Goal: Information Seeking & Learning: Find specific page/section

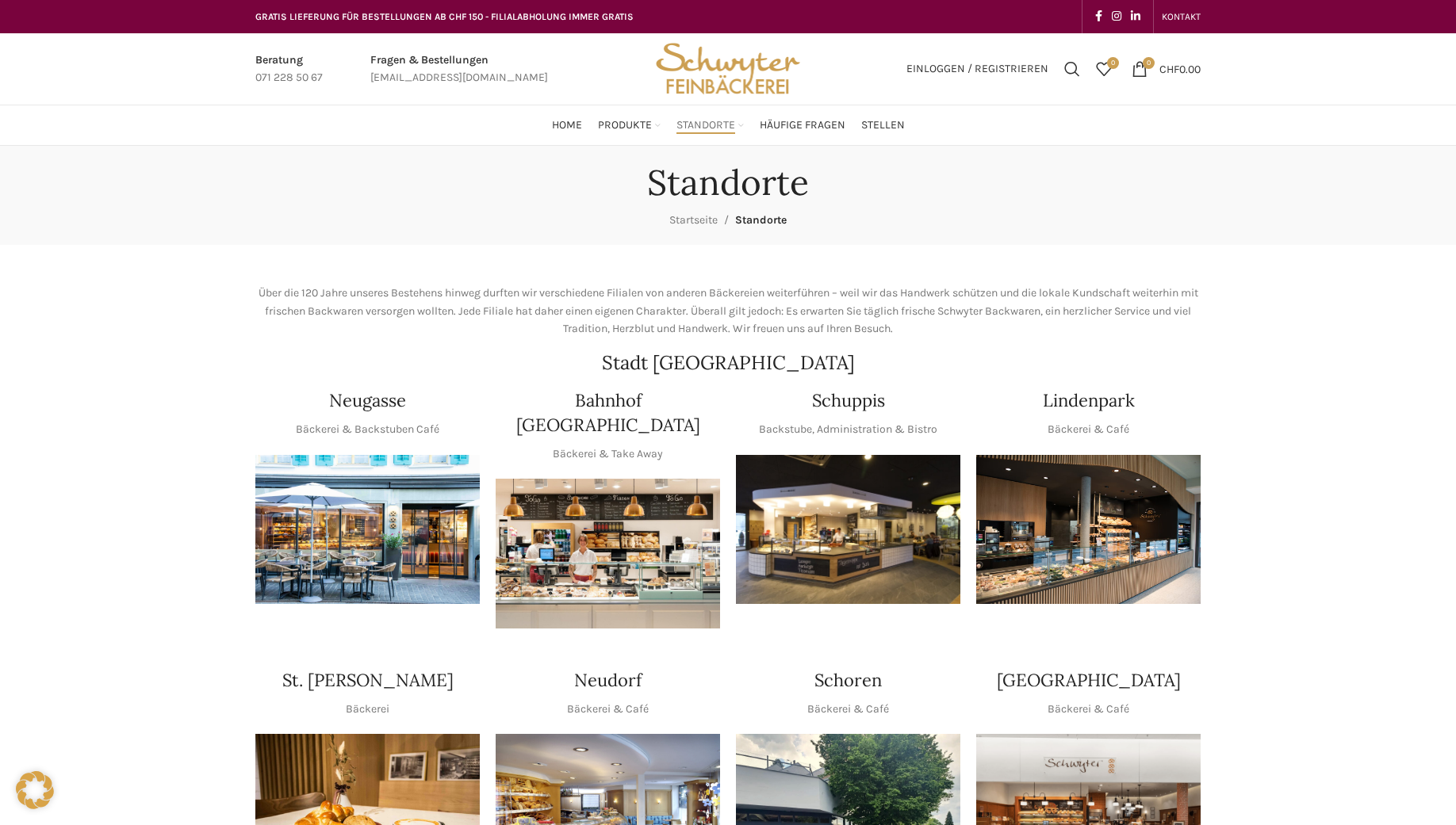
click at [856, 533] on img "1 / 1" at bounding box center [848, 529] width 225 height 150
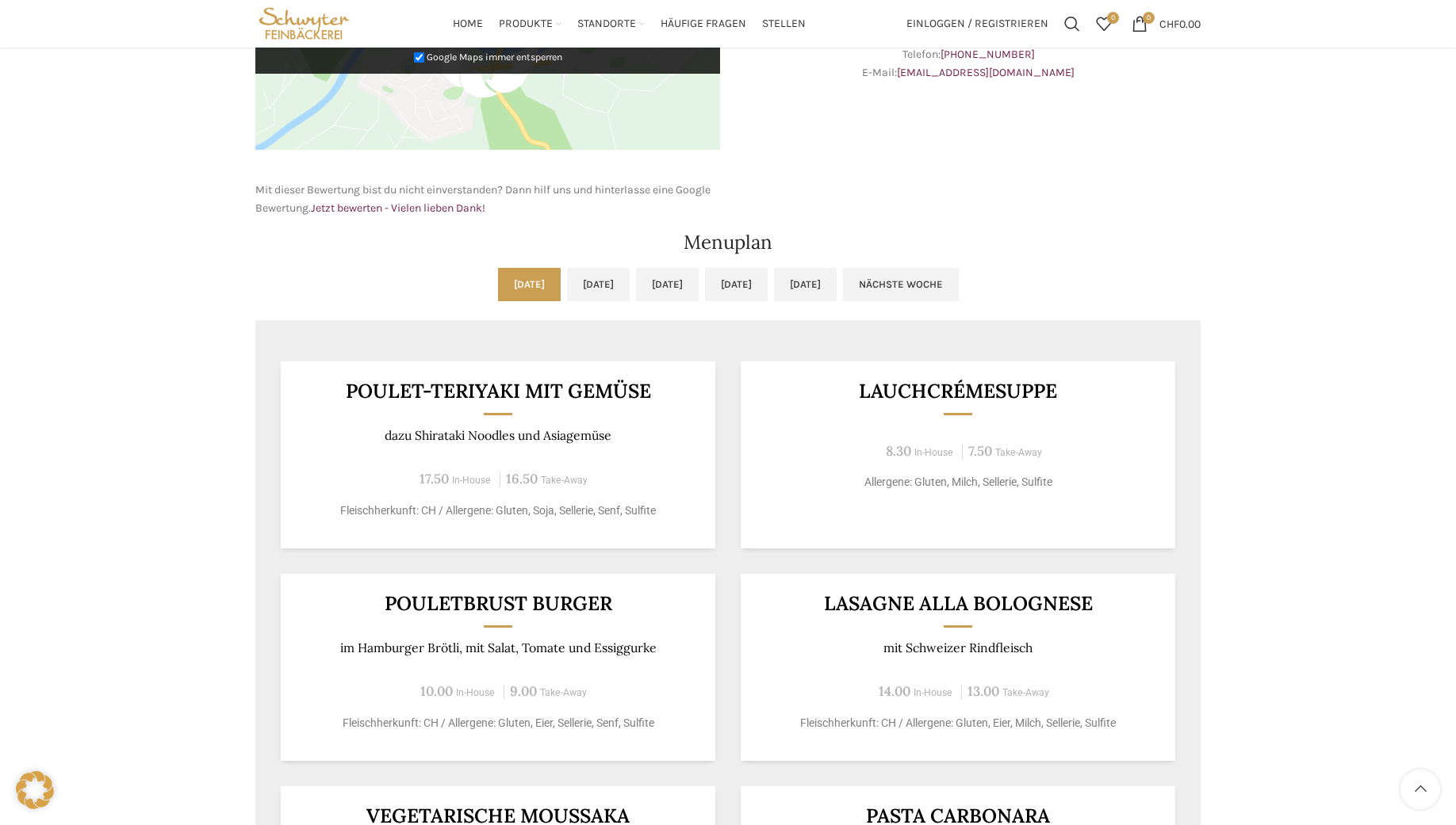
scroll to position [555, 0]
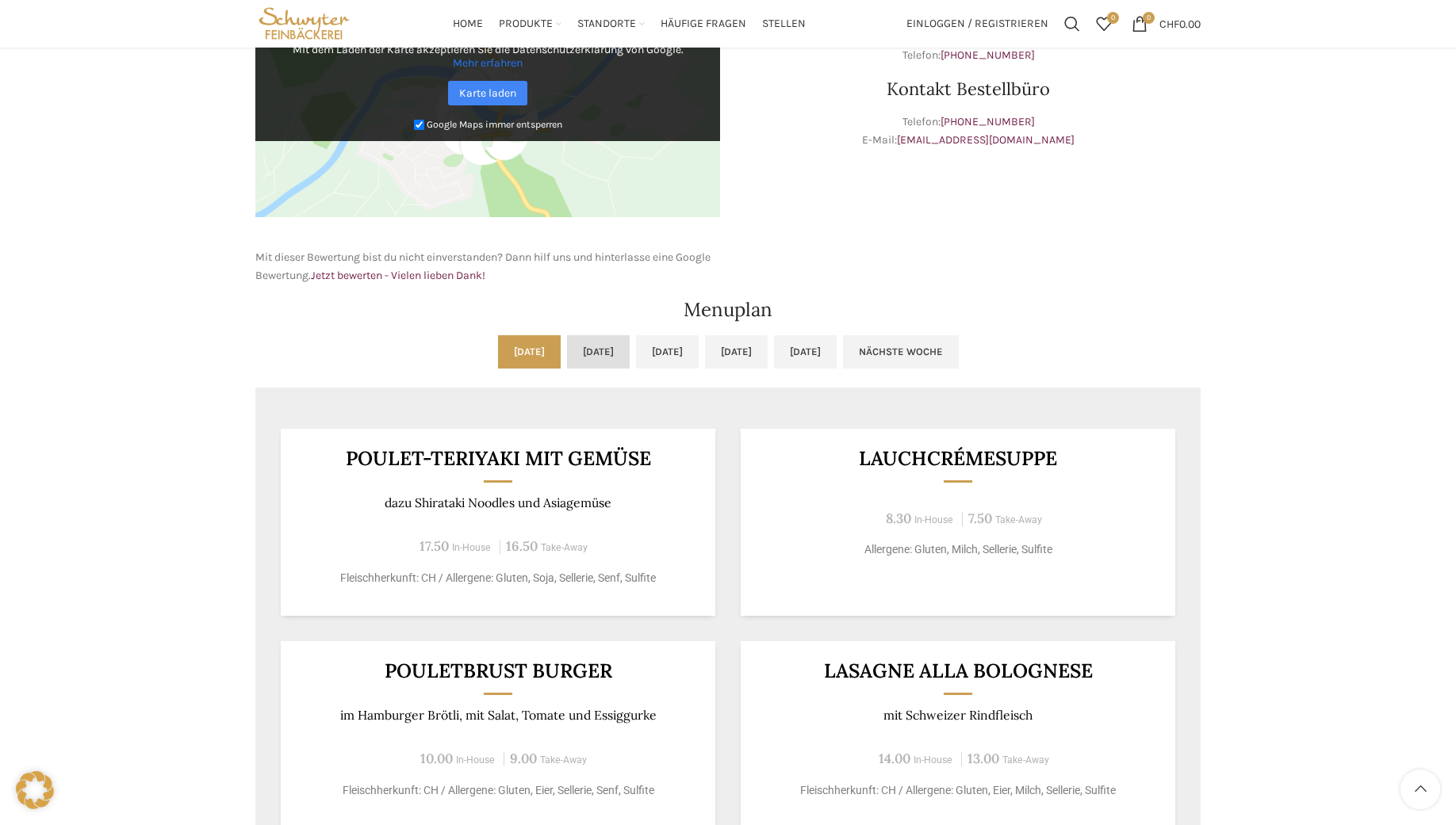
click at [586, 358] on link "Di, 14.10.2025" at bounding box center [598, 352] width 62 height 34
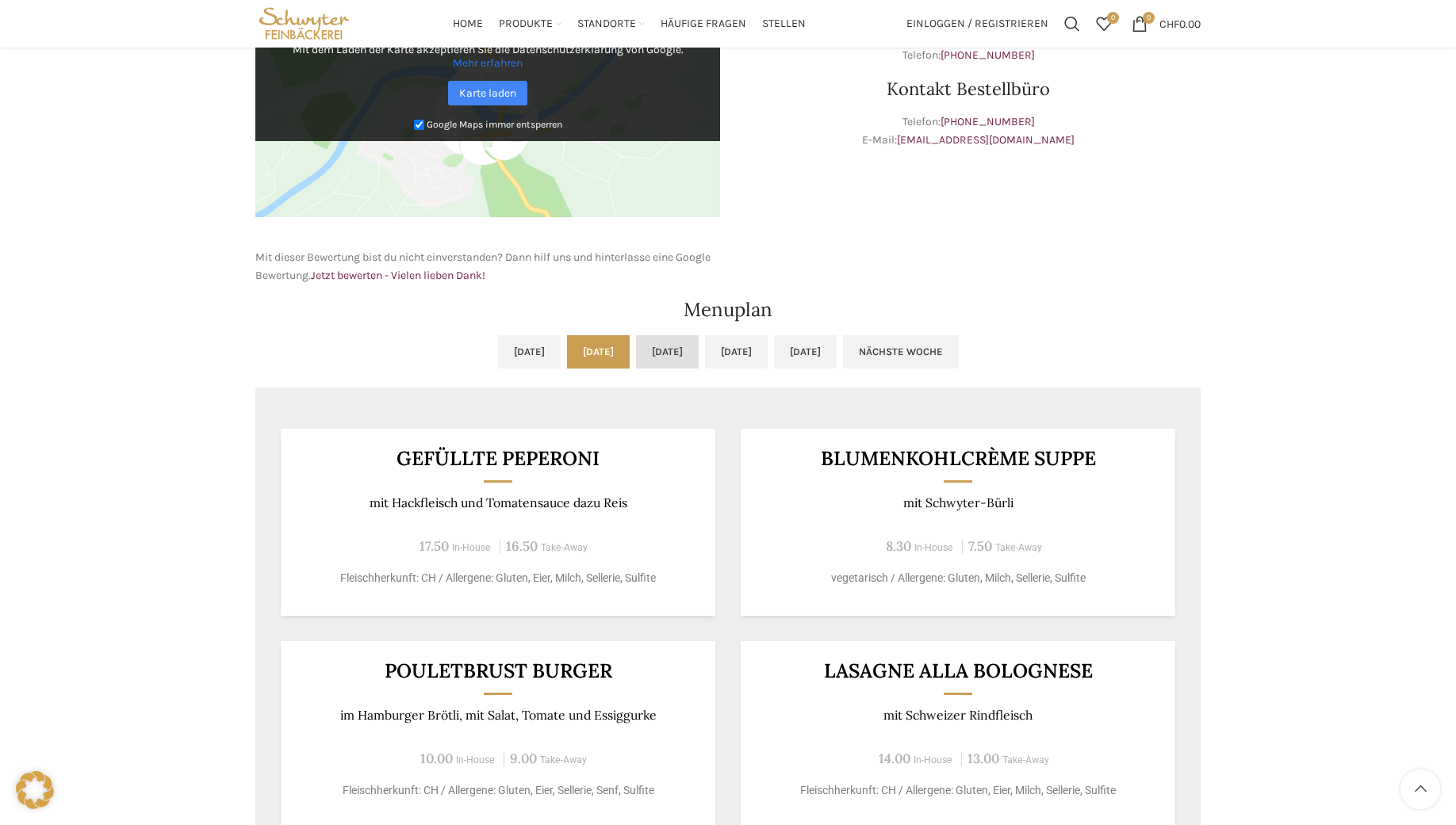
click at [650, 356] on link "Mi, 15.10.2025" at bounding box center [667, 352] width 62 height 34
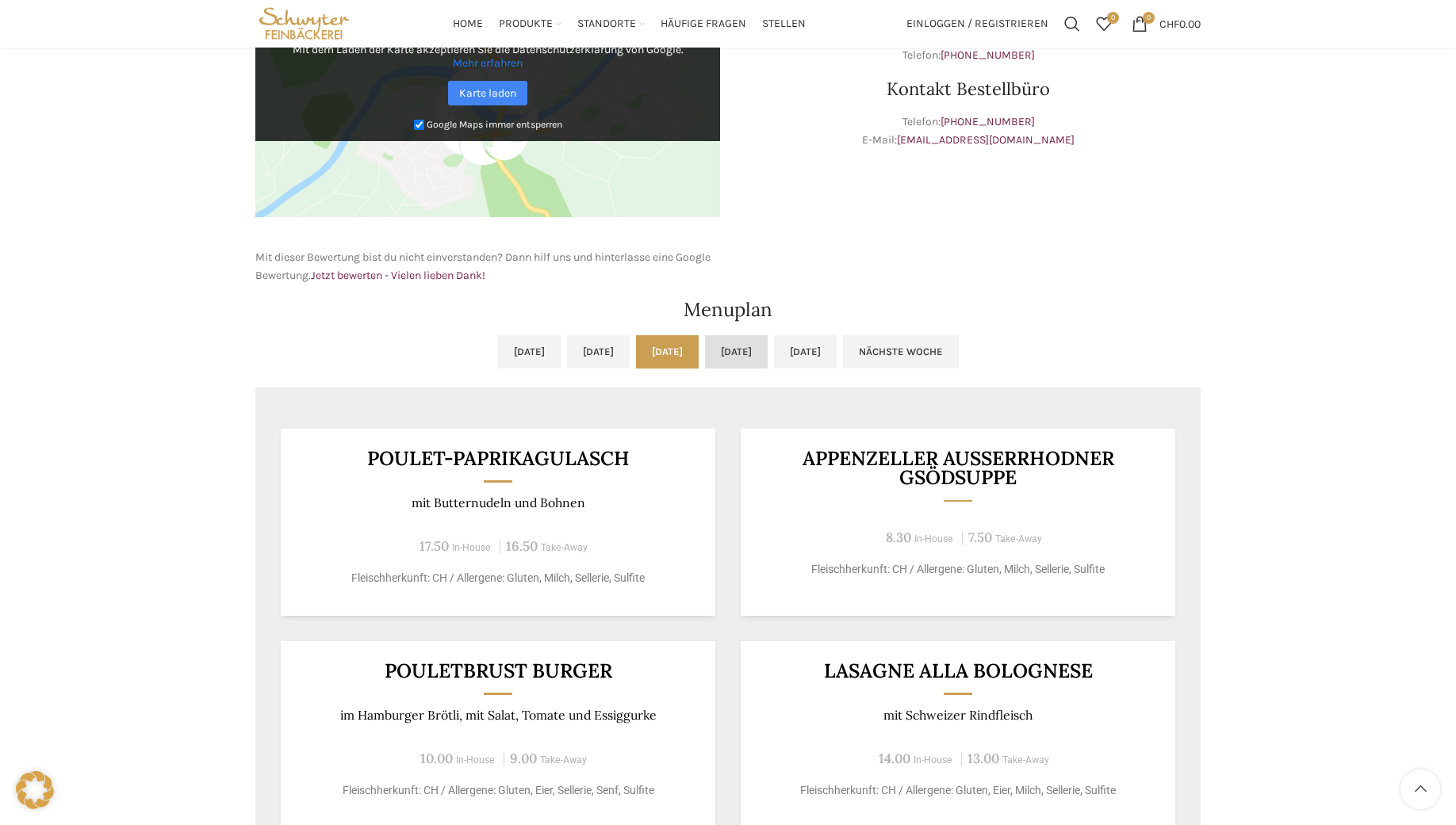
click at [768, 359] on link "Do, 16.10.2025" at bounding box center [736, 352] width 62 height 34
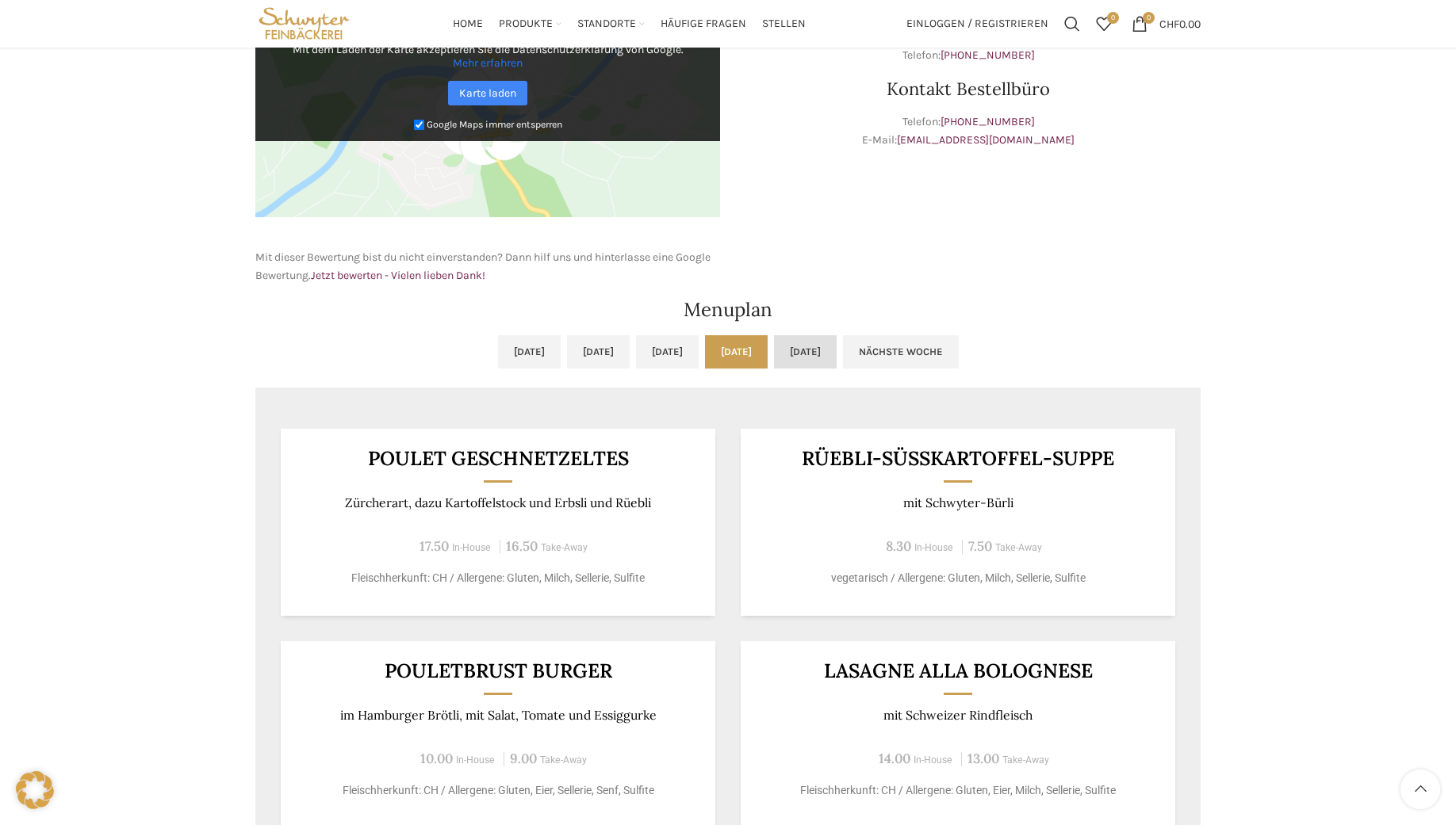
click at [837, 350] on link "Fr, 17.10.2025" at bounding box center [805, 352] width 62 height 34
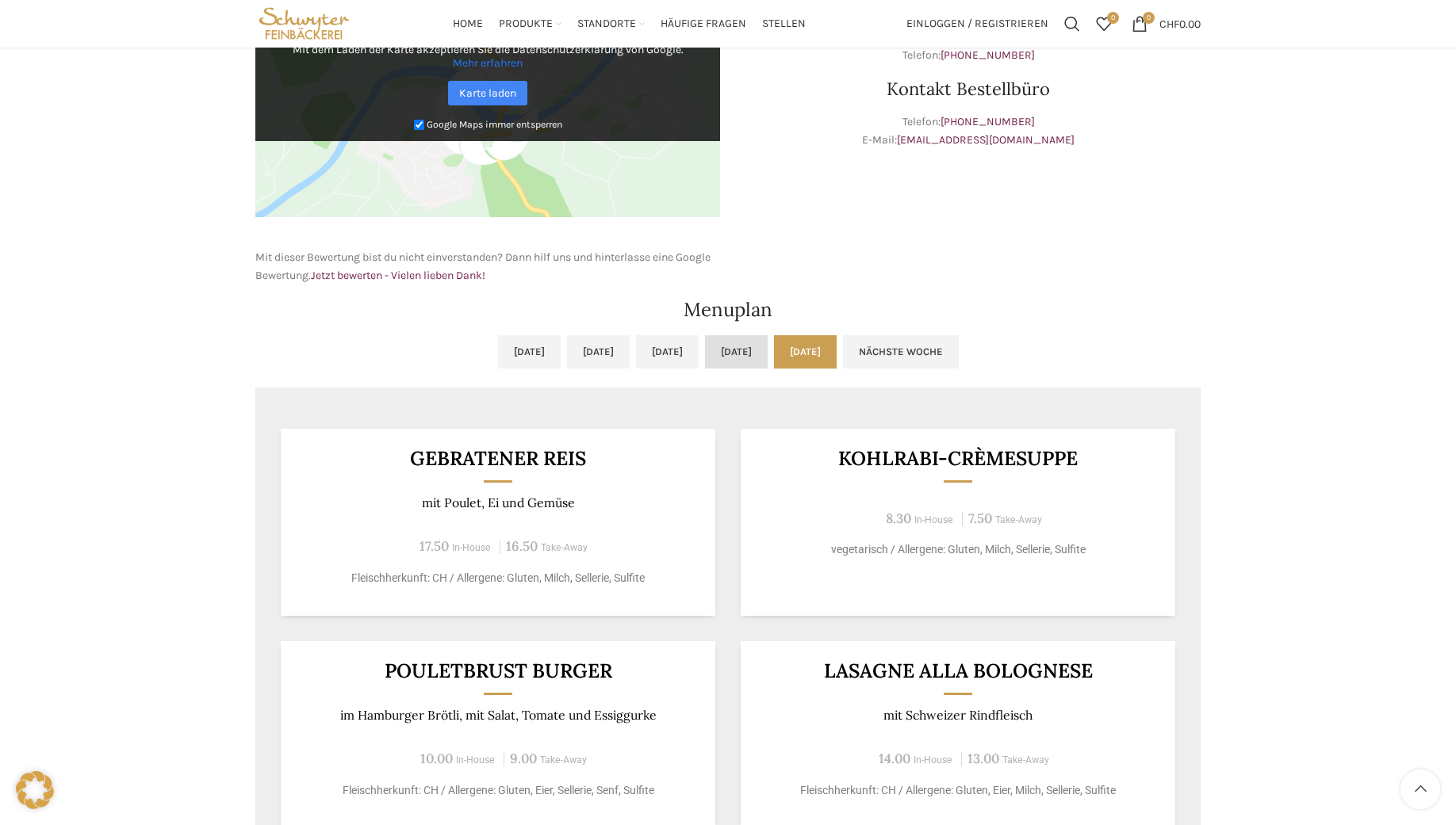
click at [768, 348] on link "Do, 16.10.2025" at bounding box center [736, 352] width 62 height 34
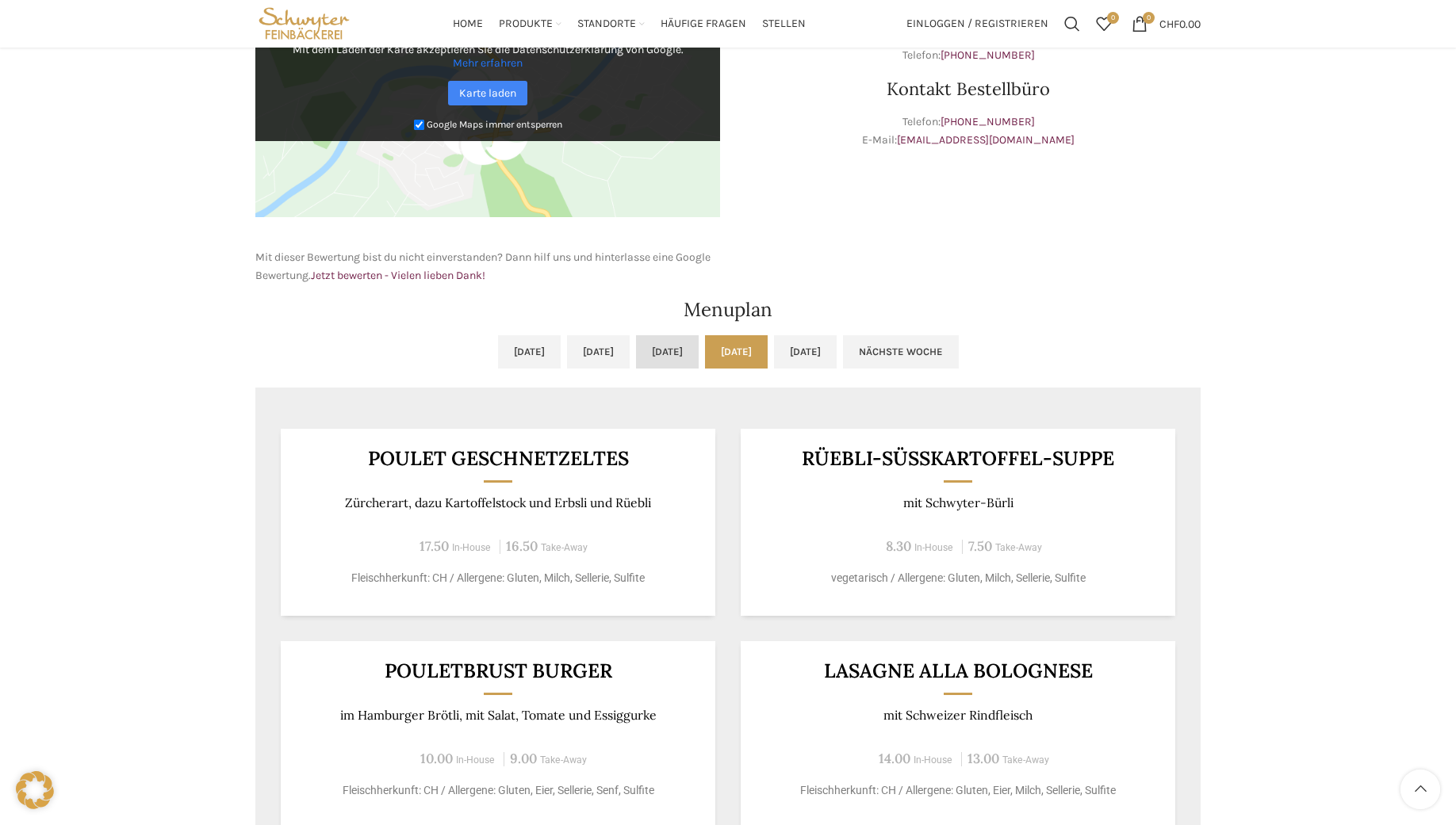
click at [639, 348] on link "Mi, 15.10.2025" at bounding box center [667, 352] width 62 height 34
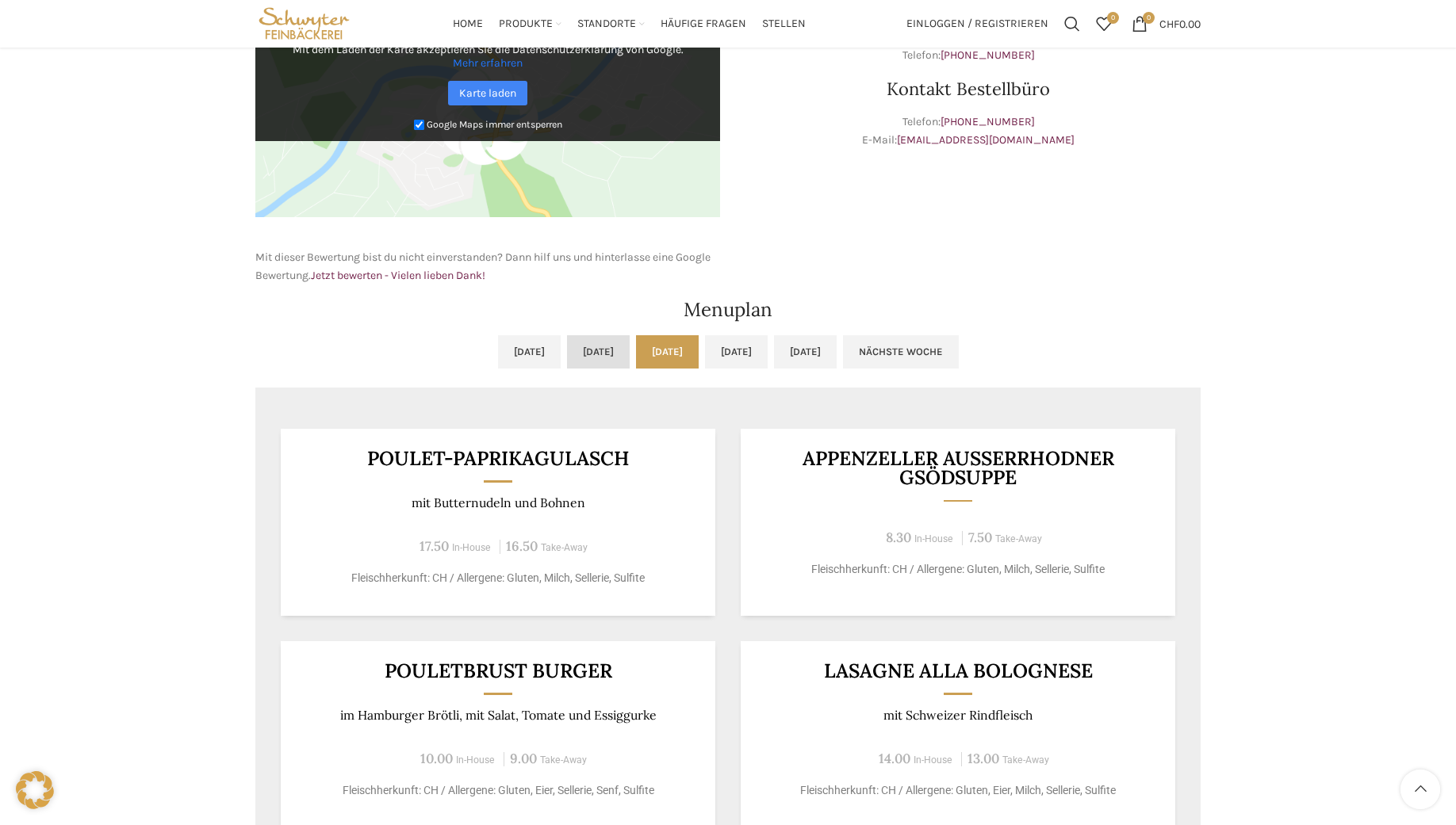
click at [567, 354] on link "Di, 14.10.2025" at bounding box center [598, 352] width 62 height 34
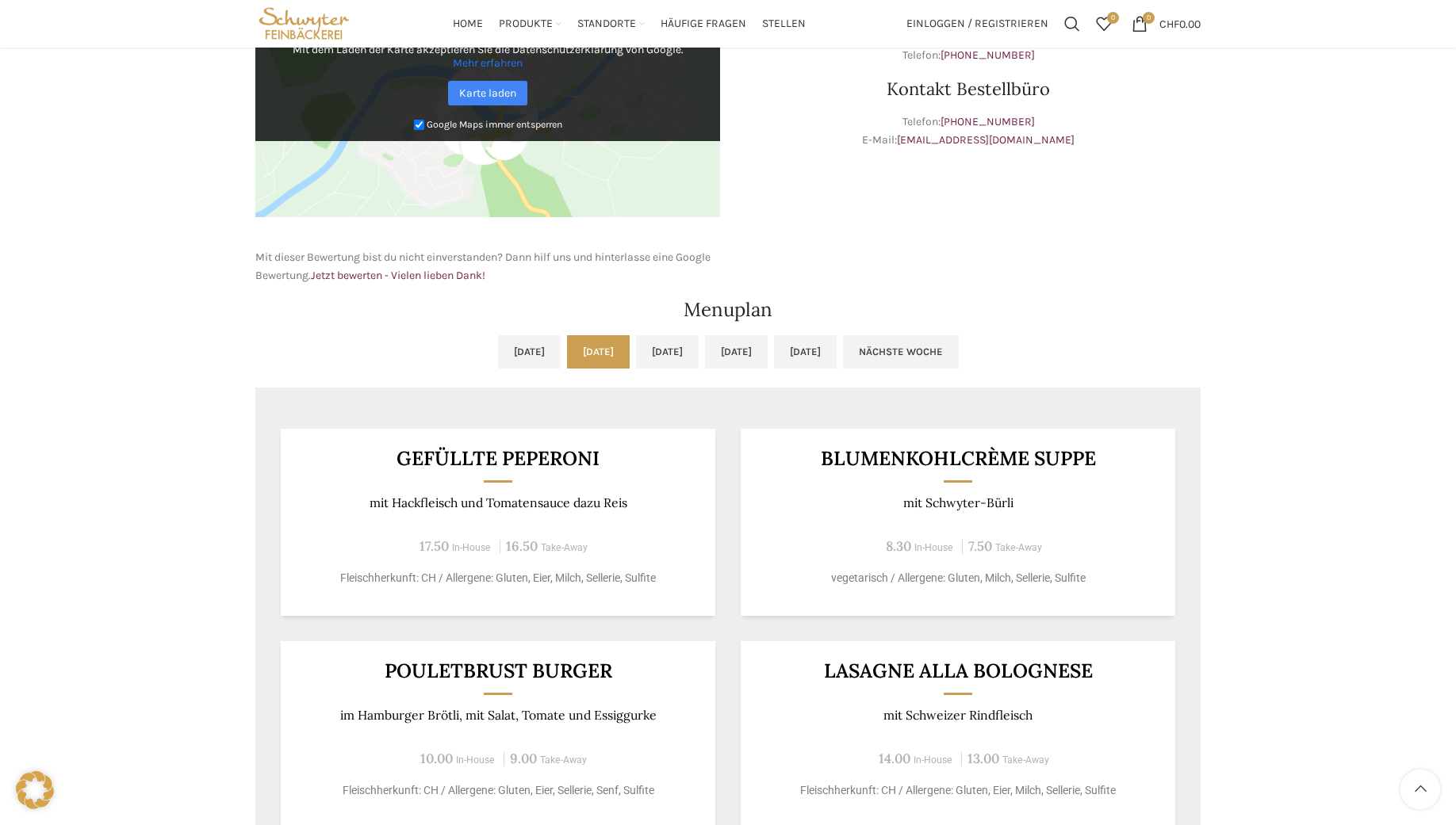
click at [127, 329] on div "Backstubenbistro Schuppis Wochentag ÖFFNUNGSZEITEN Montag - Freitag 06:00 - 16:…" at bounding box center [728, 440] width 1456 height 1699
